Goal: Task Accomplishment & Management: Use online tool/utility

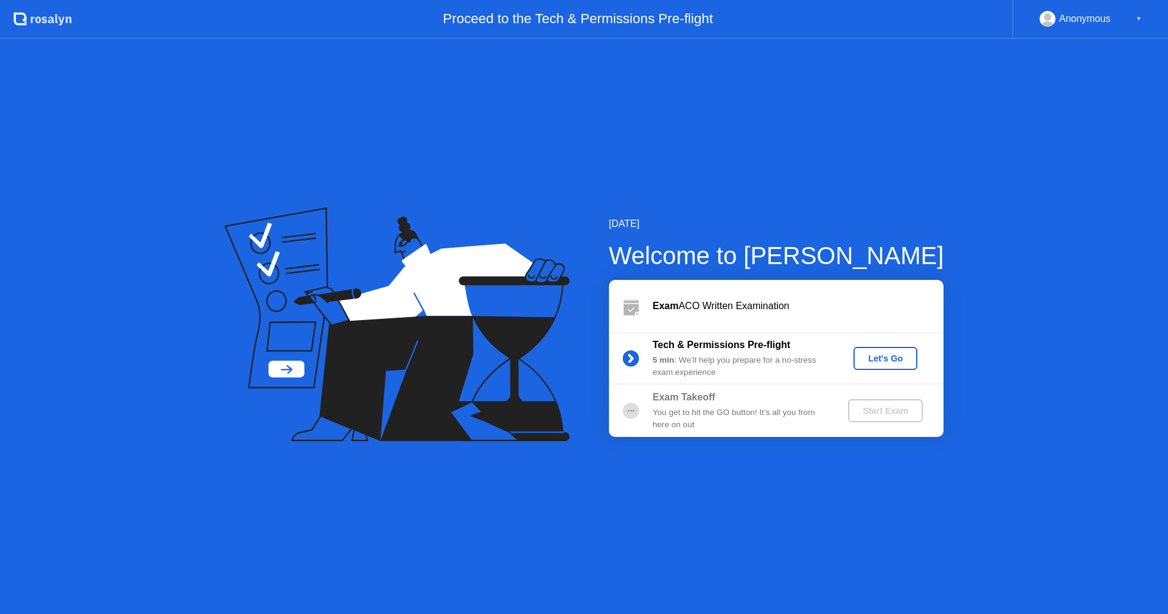
click at [895, 357] on div "Let's Go" at bounding box center [886, 359] width 54 height 10
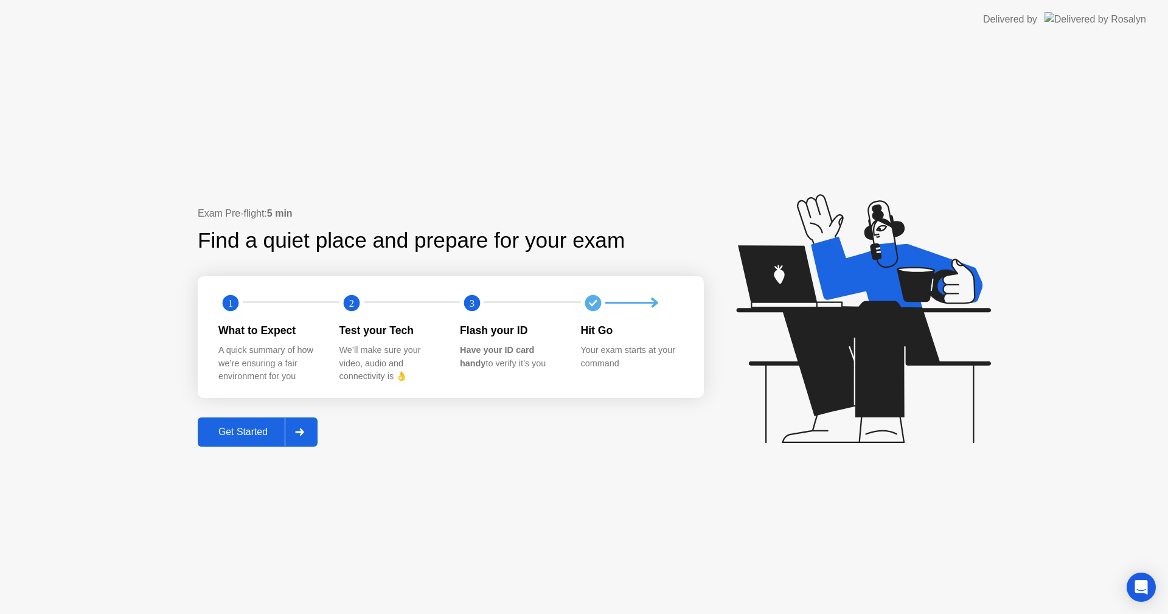
click at [236, 431] on div "Get Started" at bounding box center [242, 432] width 83 height 11
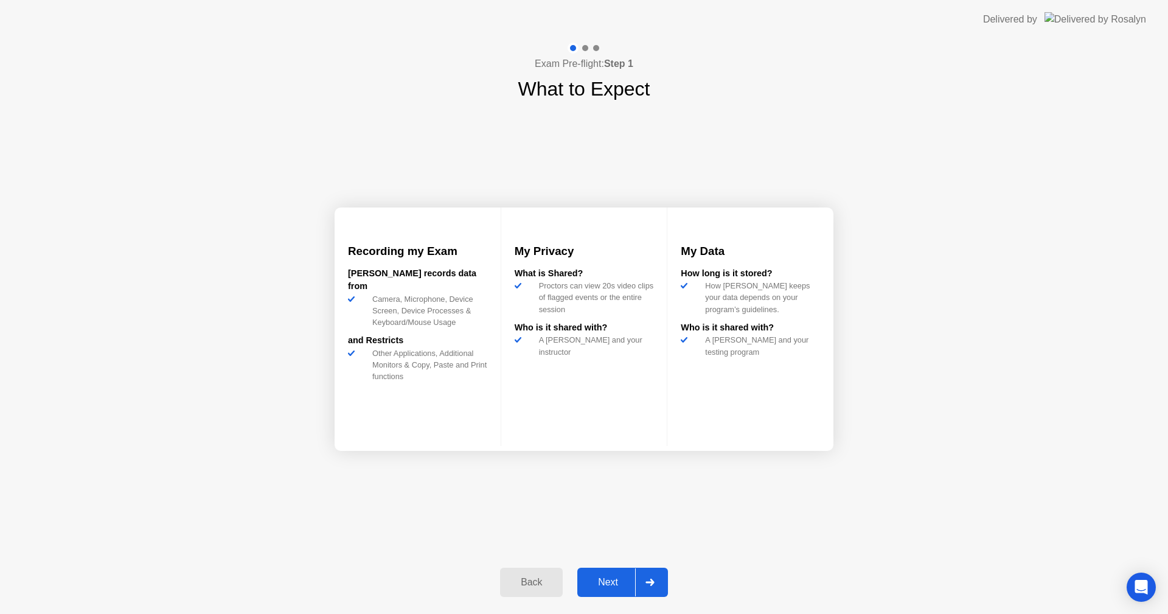
click at [612, 574] on button "Next" at bounding box center [623, 582] width 91 height 29
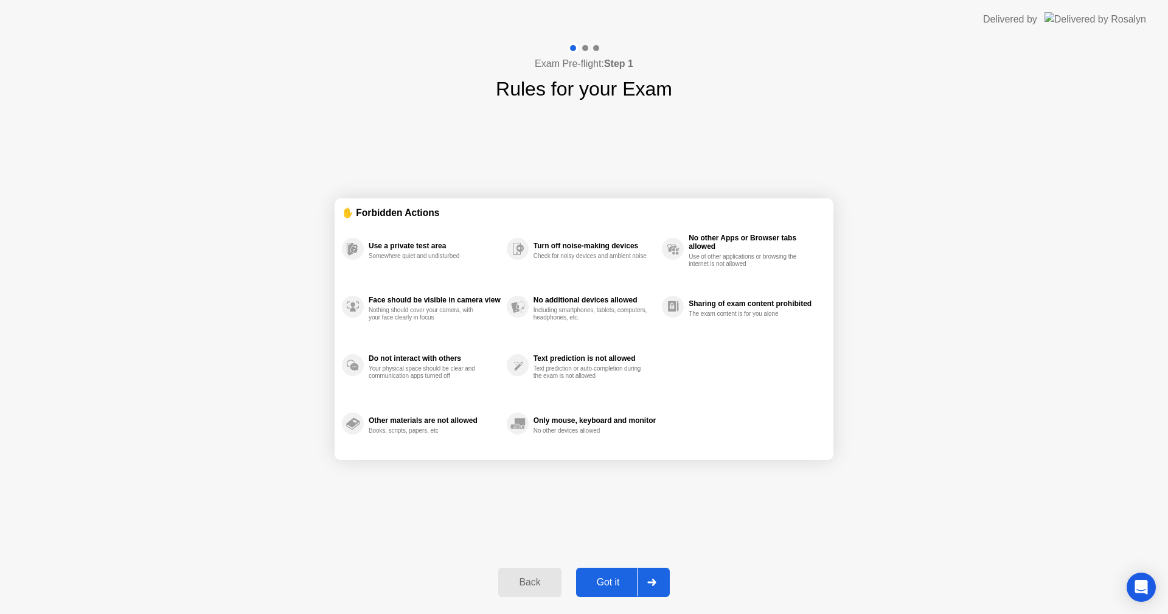
click at [616, 584] on div "Got it" at bounding box center [608, 582] width 57 height 11
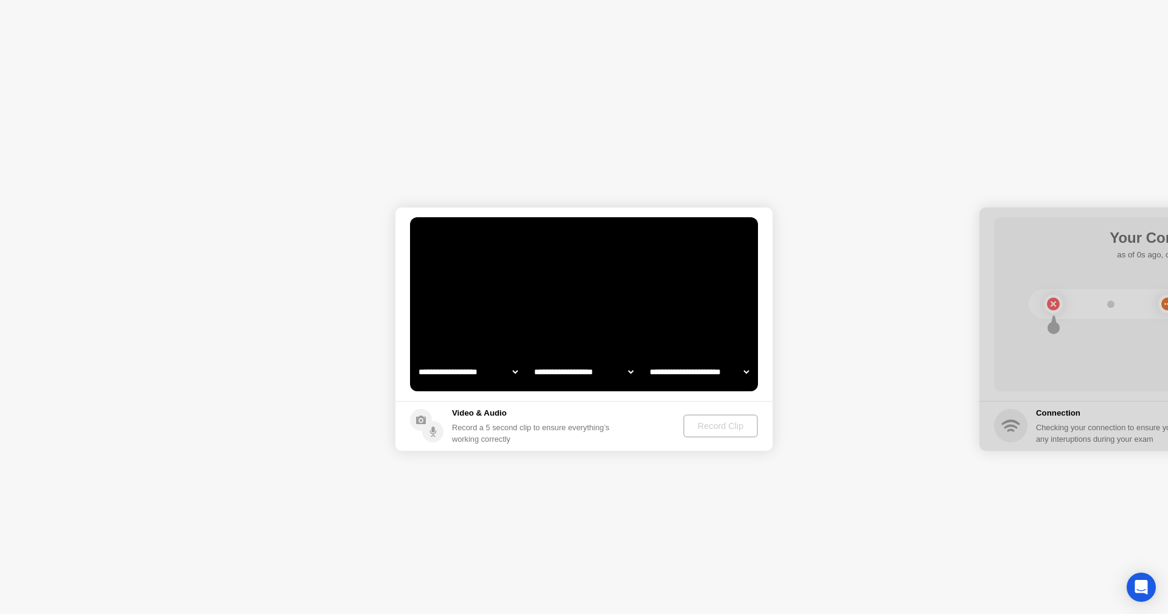
select select "**********"
select select "*******"
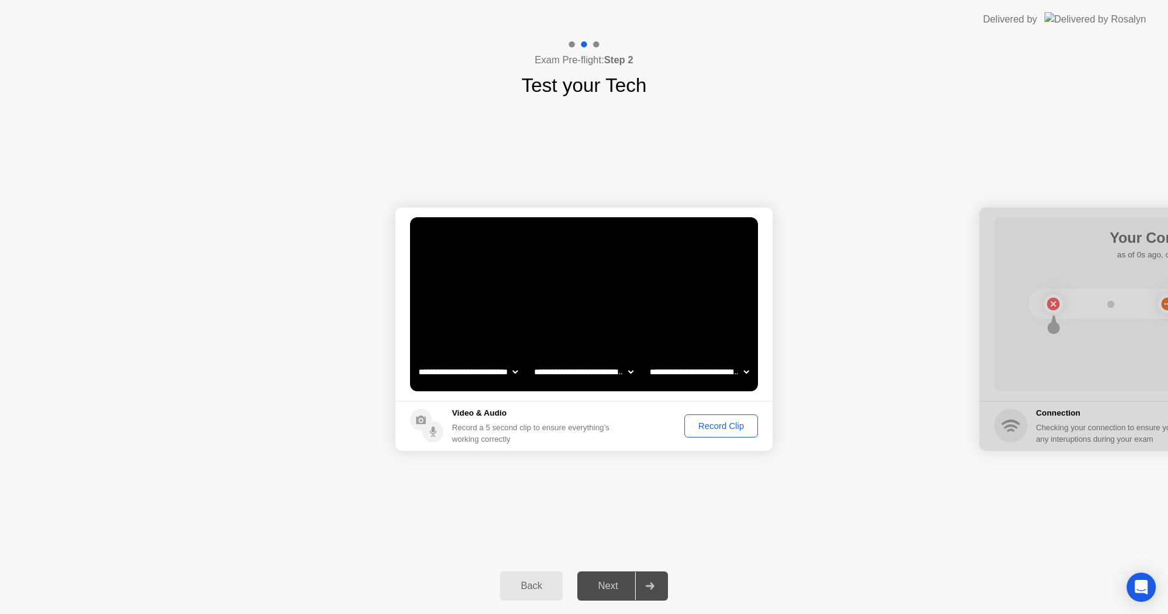
click at [710, 430] on div "Record Clip" at bounding box center [721, 426] width 65 height 10
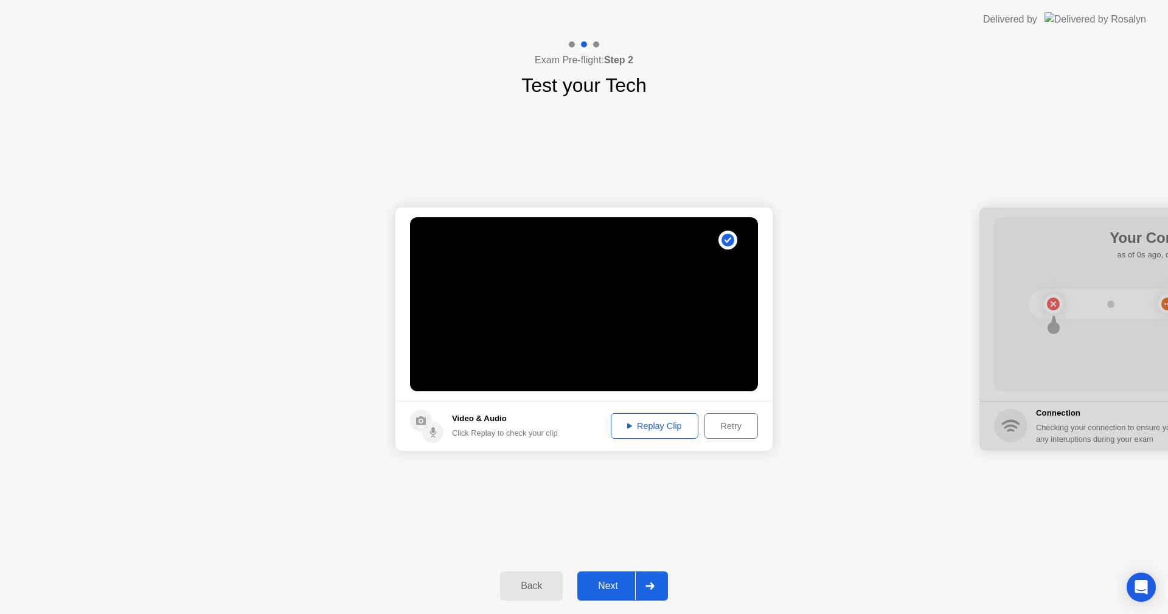
click at [674, 424] on div "Replay Clip" at bounding box center [654, 426] width 79 height 10
click at [607, 586] on div "Next" at bounding box center [608, 586] width 54 height 11
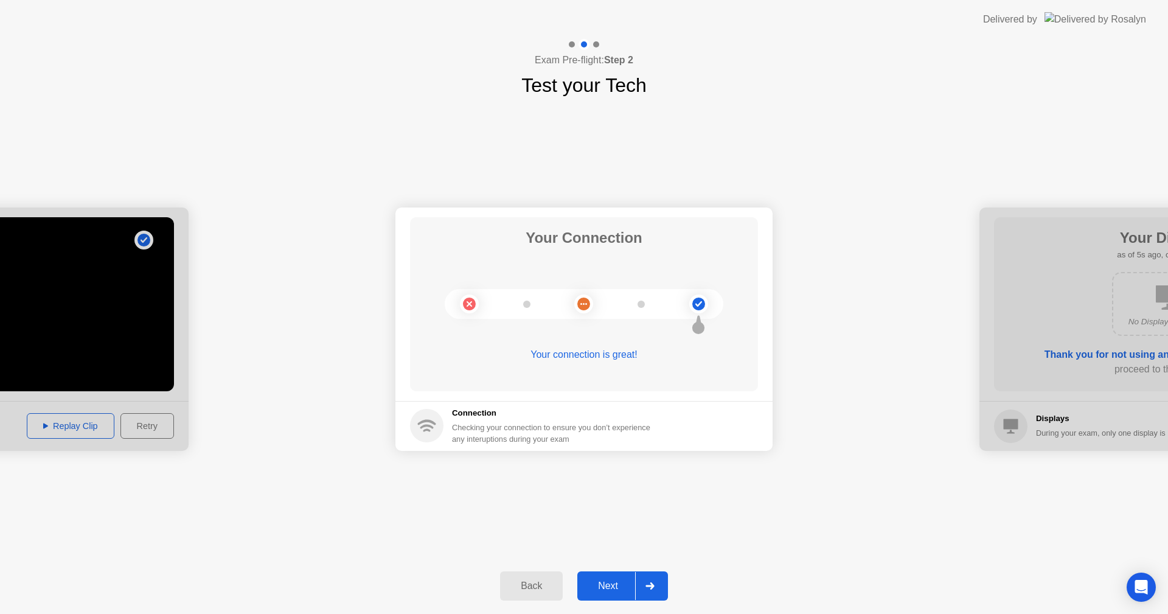
click at [607, 586] on div "Next" at bounding box center [608, 586] width 54 height 11
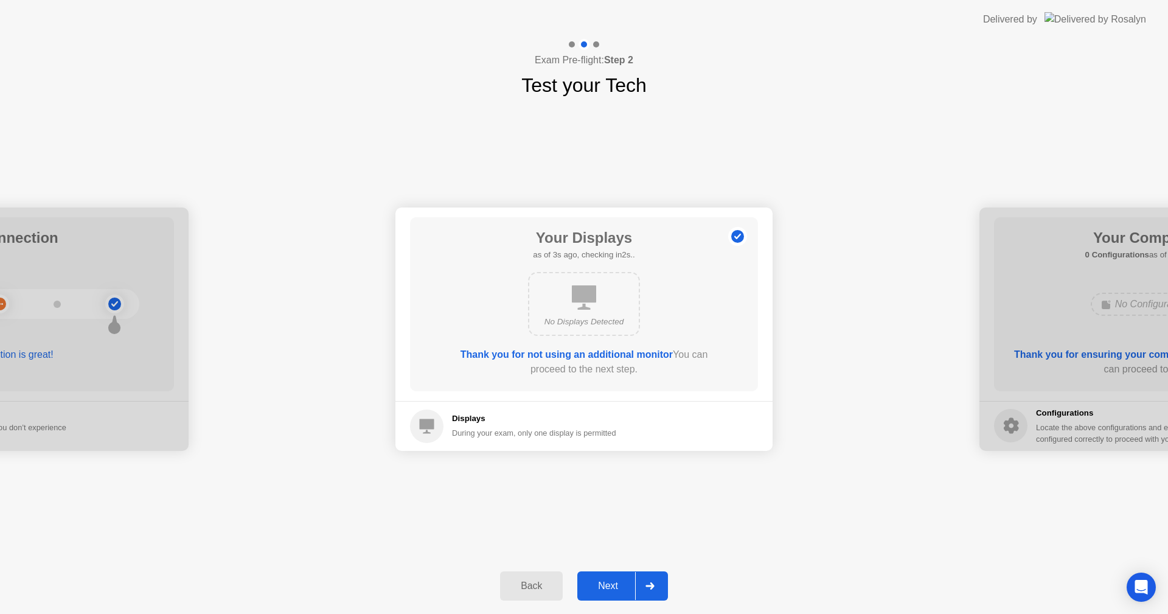
click at [607, 586] on div "Next" at bounding box center [608, 586] width 54 height 11
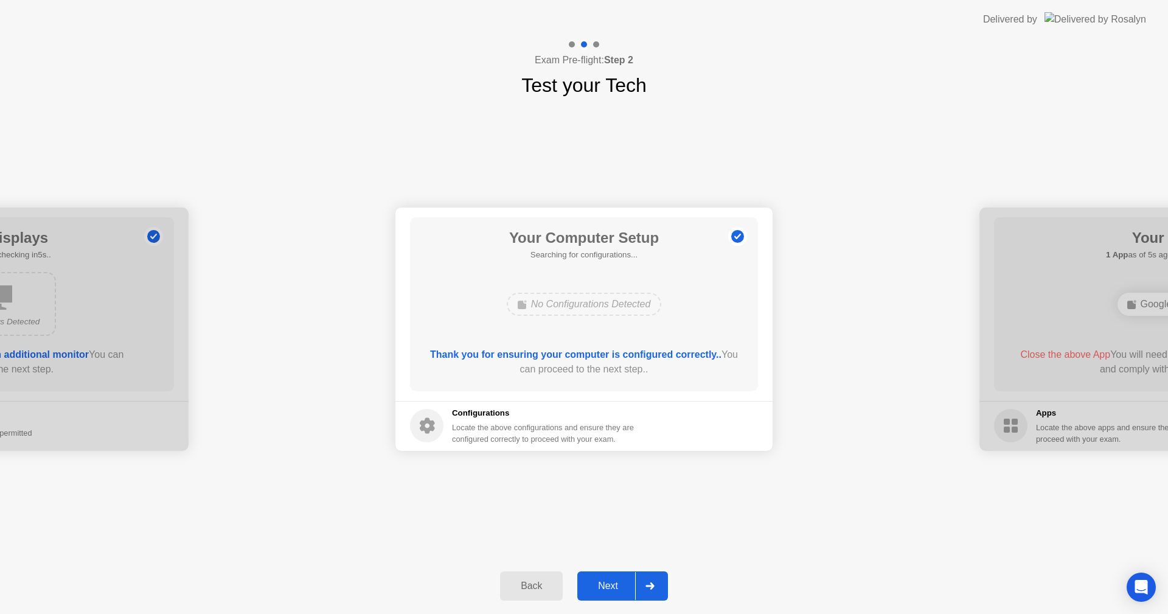
click at [607, 586] on div "Next" at bounding box center [608, 586] width 54 height 11
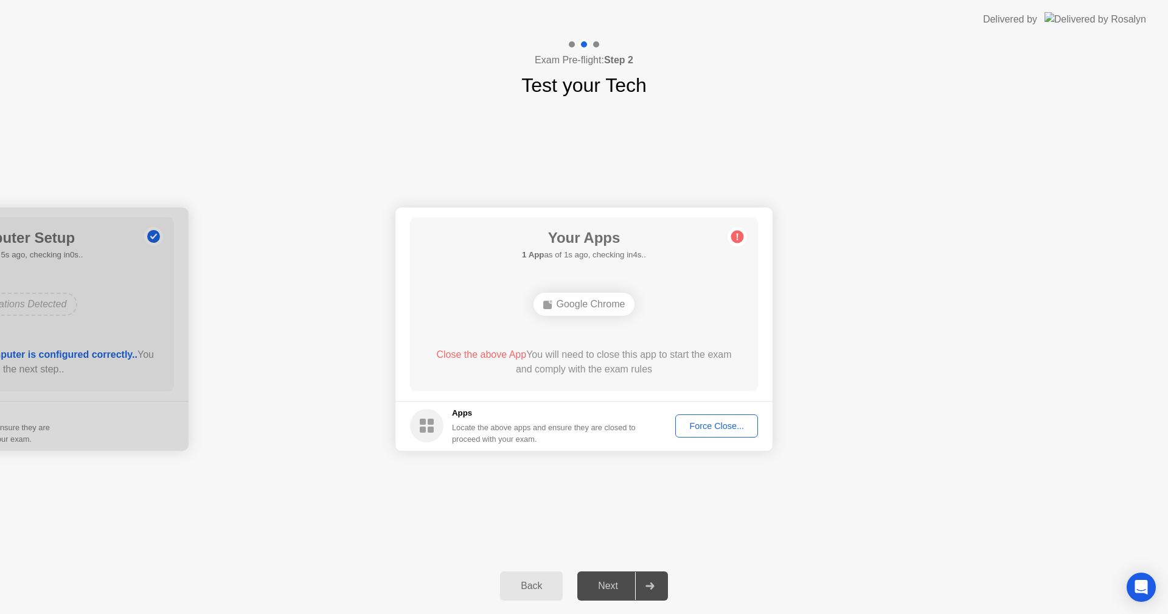
click at [703, 428] on div "Force Close..." at bounding box center [717, 426] width 74 height 10
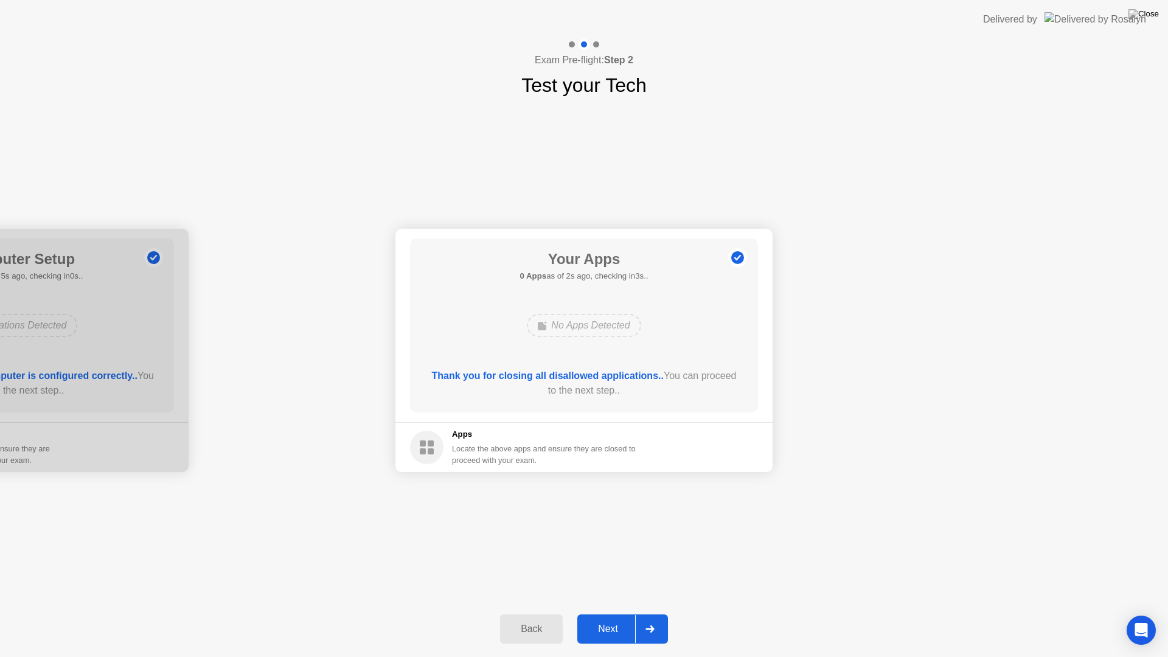
click at [615, 613] on div "Next" at bounding box center [608, 629] width 54 height 11
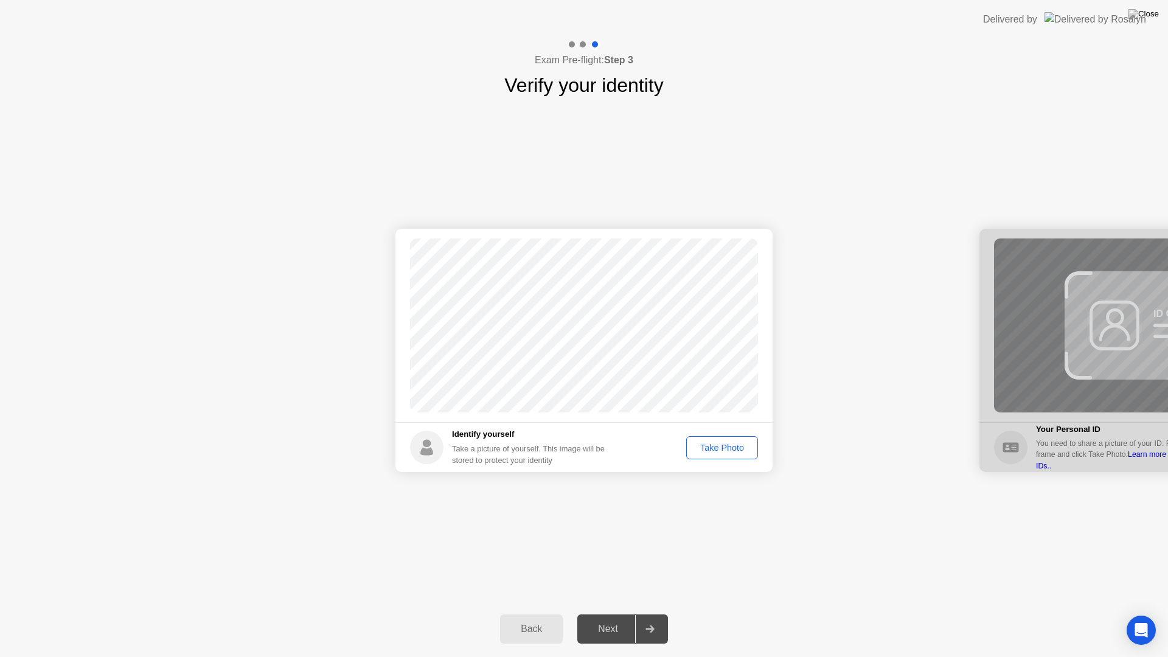
click at [722, 450] on div "Take Photo" at bounding box center [722, 448] width 63 height 10
click at [620, 613] on div "Next" at bounding box center [608, 629] width 54 height 11
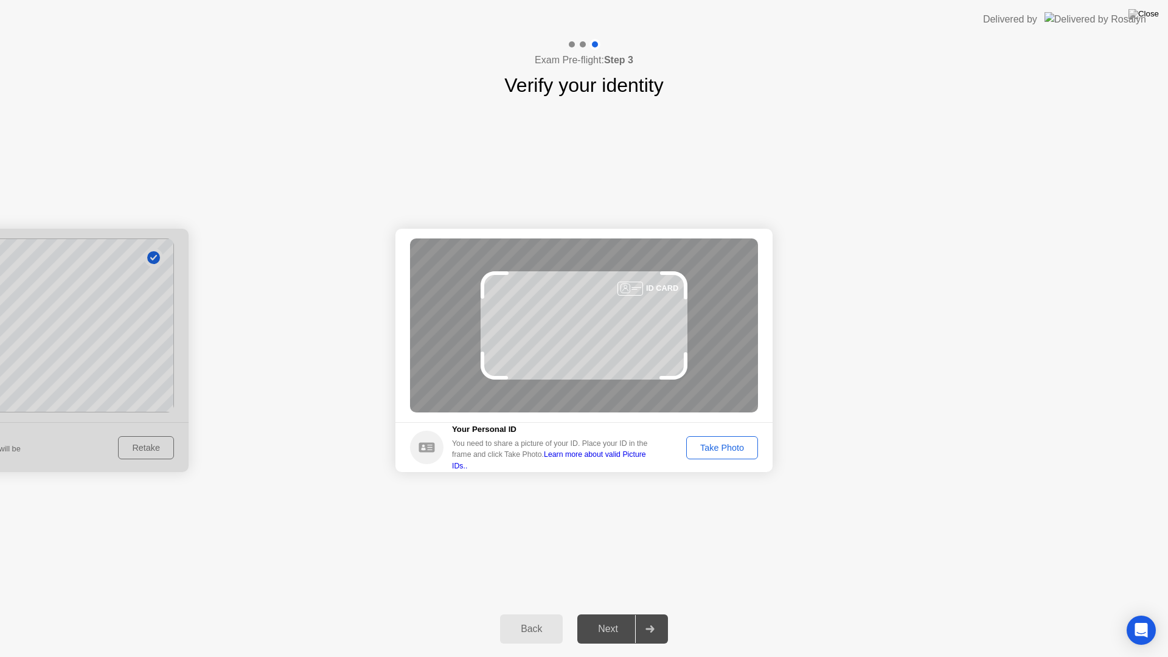
click at [714, 449] on div "Take Photo" at bounding box center [722, 448] width 63 height 10
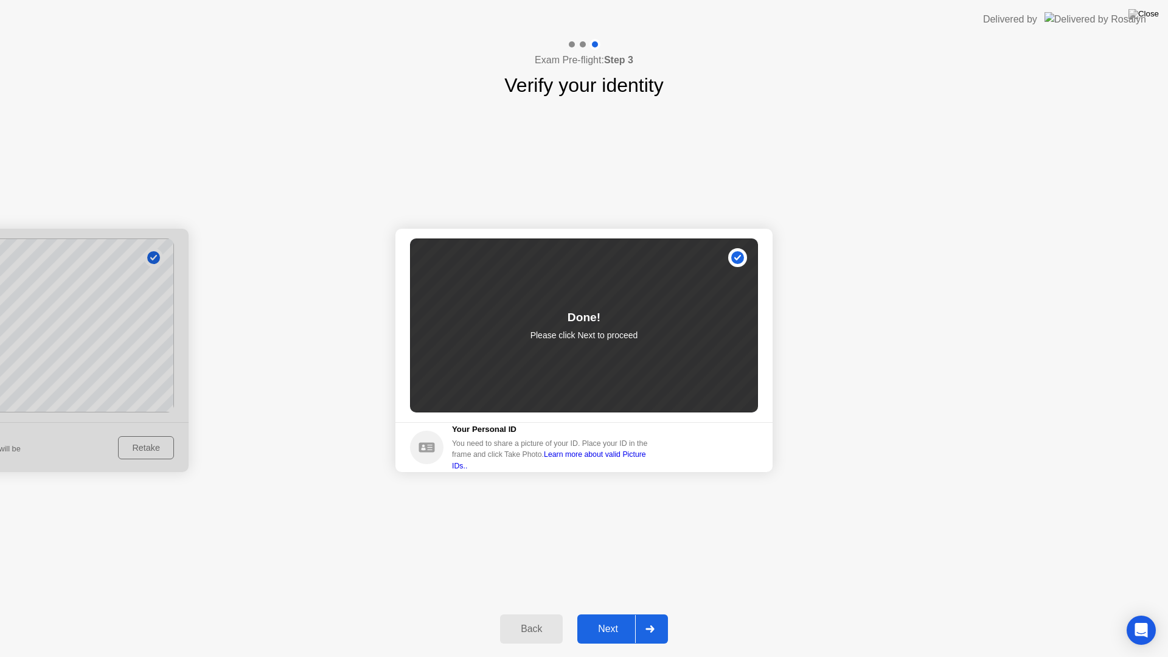
click at [596, 613] on div "Next" at bounding box center [608, 629] width 54 height 11
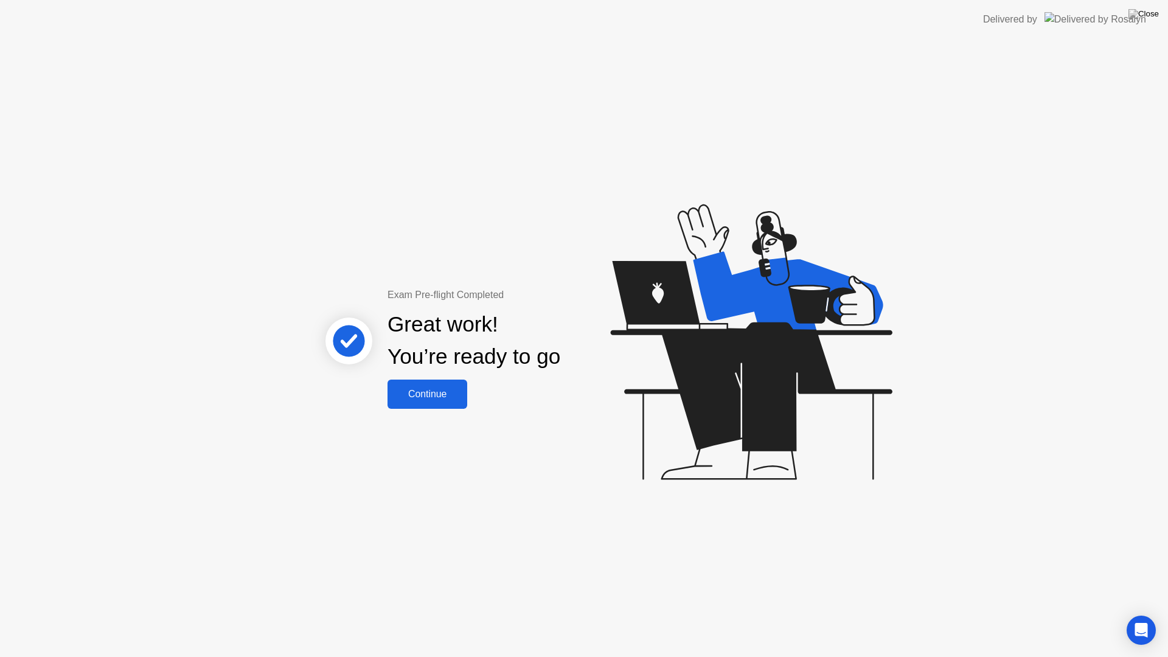
click at [436, 391] on div "Continue" at bounding box center [427, 394] width 72 height 11
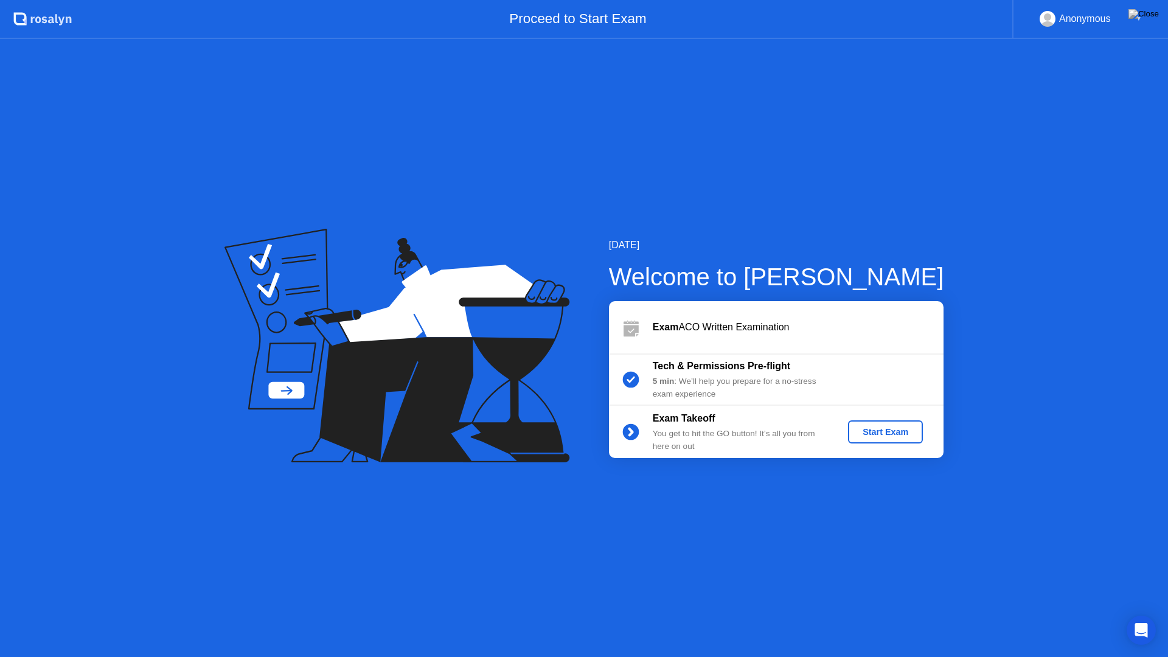
click at [880, 436] on div "Start Exam" at bounding box center [885, 432] width 65 height 10
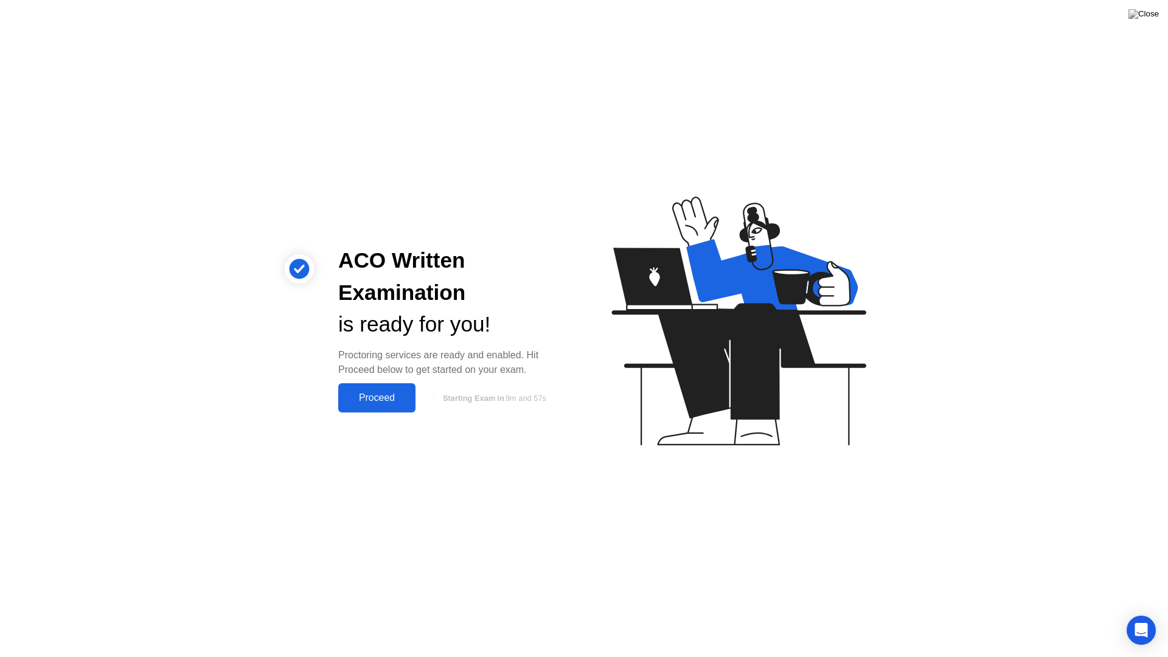
click at [382, 399] on div "Proceed" at bounding box center [377, 398] width 70 height 11
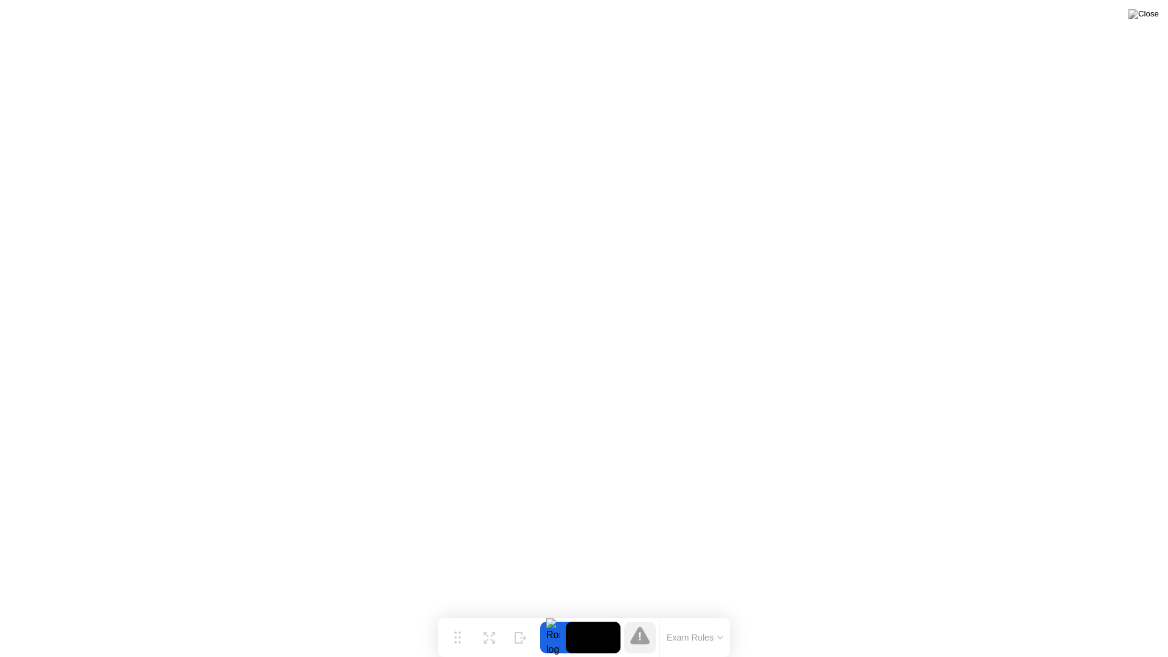
click at [720, 613] on icon at bounding box center [721, 638] width 6 height 4
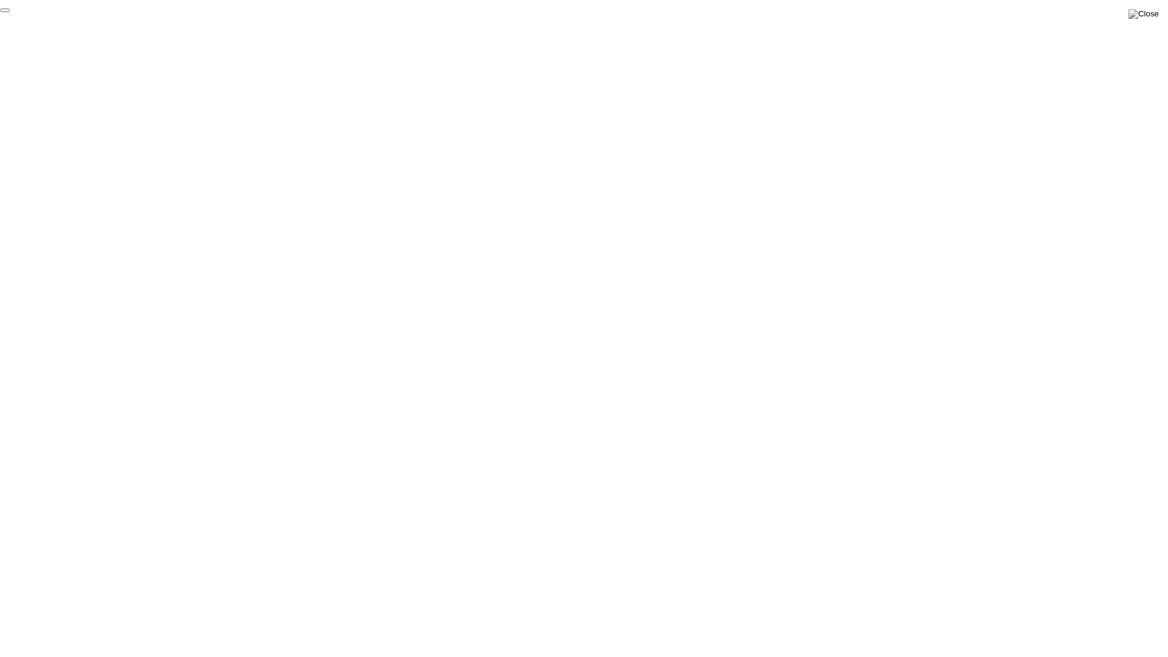
click div "End Proctoring Session"
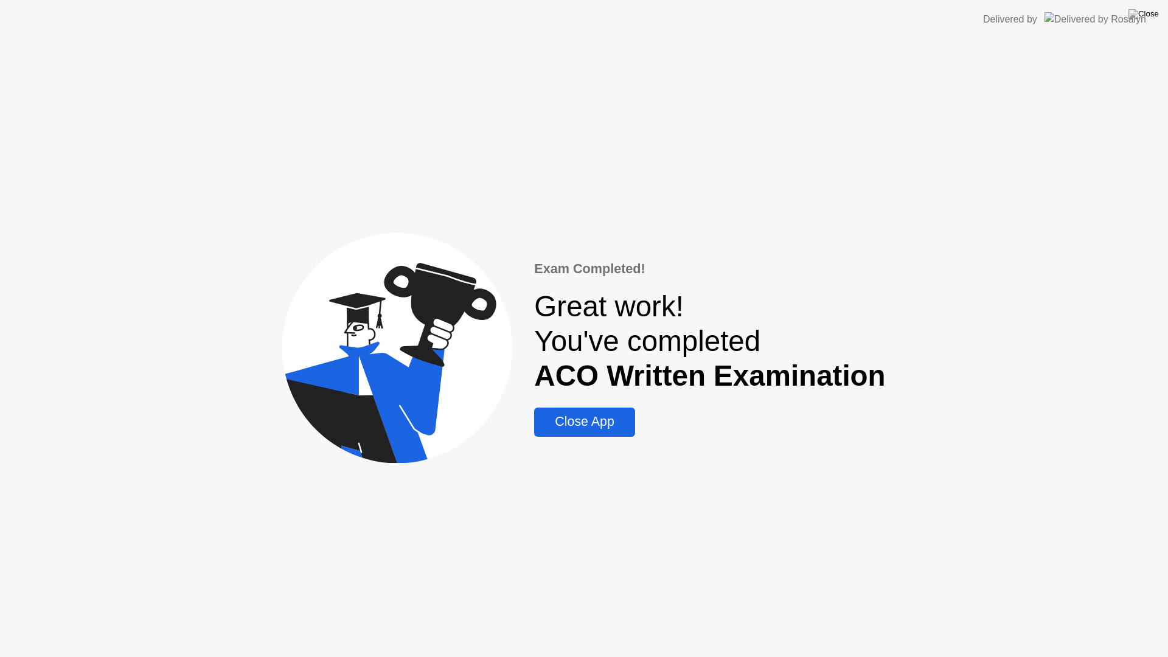
click at [577, 418] on div "Close App" at bounding box center [584, 421] width 93 height 15
